Goal: Task Accomplishment & Management: Manage account settings

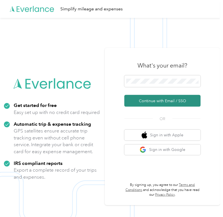
click at [178, 103] on button "Continue with Email / SSO" at bounding box center [162, 101] width 76 height 12
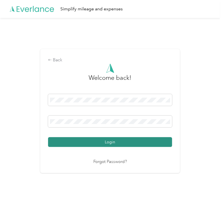
click at [115, 141] on button "Login" at bounding box center [110, 142] width 124 height 10
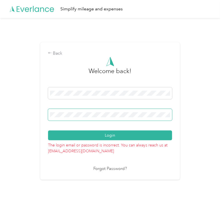
click at [83, 118] on span at bounding box center [110, 115] width 124 height 12
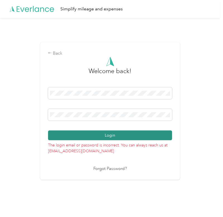
click at [90, 136] on button "Login" at bounding box center [110, 135] width 124 height 10
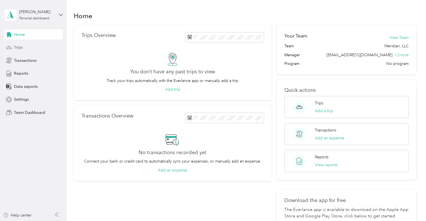
click at [20, 48] on span "Trips" at bounding box center [18, 47] width 9 height 6
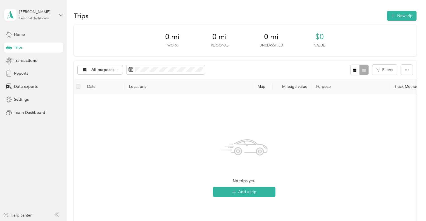
click at [61, 14] on icon at bounding box center [61, 15] width 4 height 4
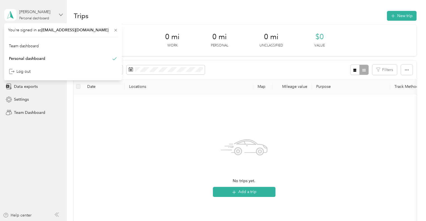
click at [61, 14] on icon at bounding box center [61, 15] width 4 height 4
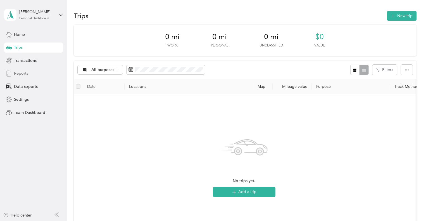
click at [24, 74] on span "Reports" at bounding box center [21, 73] width 14 height 6
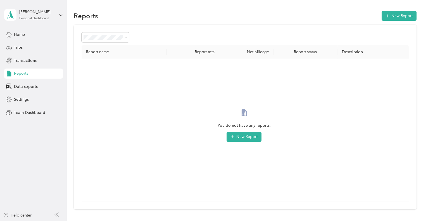
click at [41, 22] on div "[PERSON_NAME] Personal dashboard" at bounding box center [33, 15] width 59 height 20
click at [149, 86] on div "You do not have any reports. New Report" at bounding box center [244, 129] width 316 height 133
click at [20, 49] on span "Trips" at bounding box center [18, 47] width 9 height 6
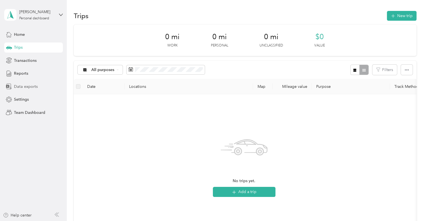
click at [20, 84] on span "Data exports" at bounding box center [26, 87] width 24 height 6
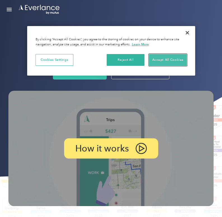
click at [170, 58] on button "Accept All Cookies" at bounding box center [168, 60] width 38 height 12
